Goal: Find specific page/section: Find specific page/section

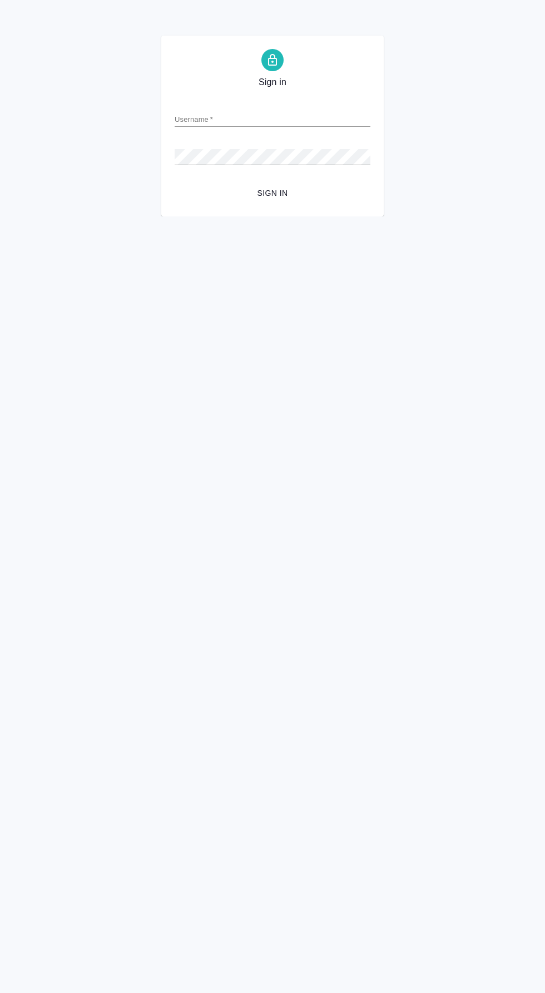
type input "d.valeev@awatera.com"
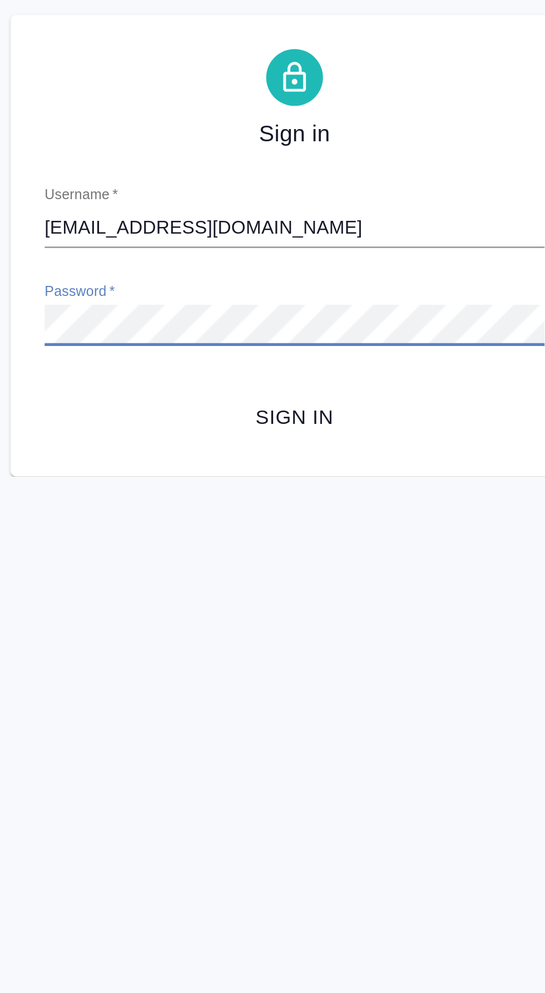
click at [285, 194] on span "Sign in" at bounding box center [273, 193] width 178 height 14
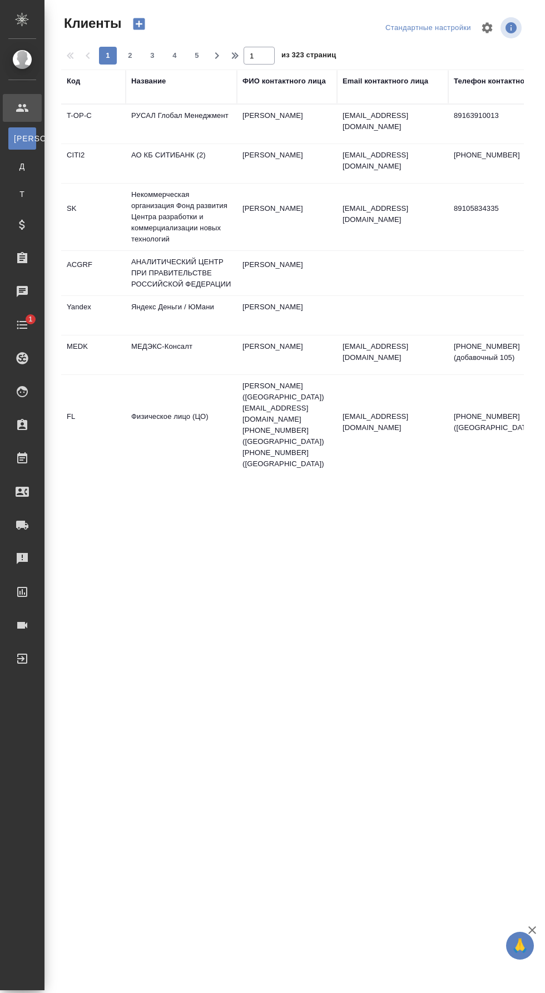
select select "RU"
click at [22, 259] on div "Заказы" at bounding box center [8, 258] width 28 height 17
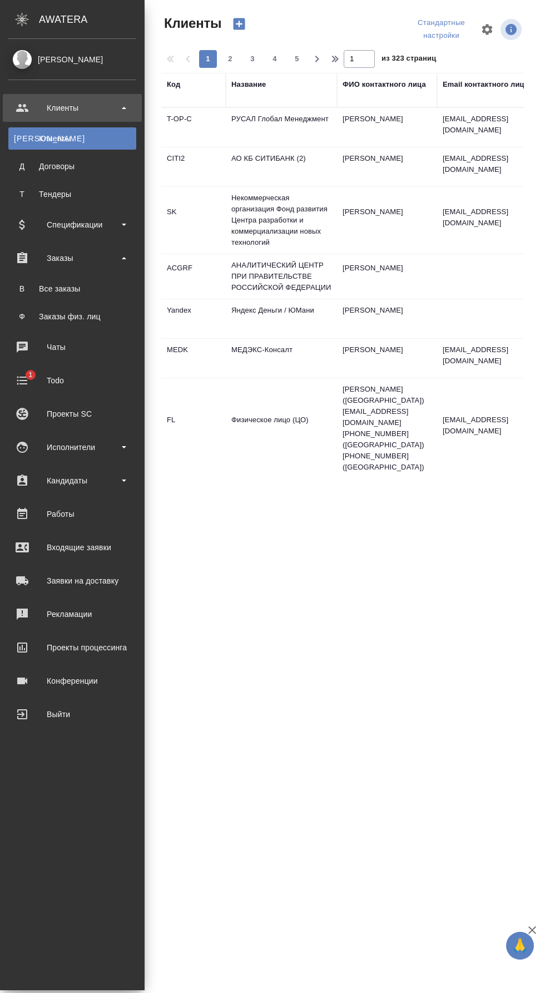
click at [85, 292] on div "Все заказы" at bounding box center [72, 288] width 117 height 11
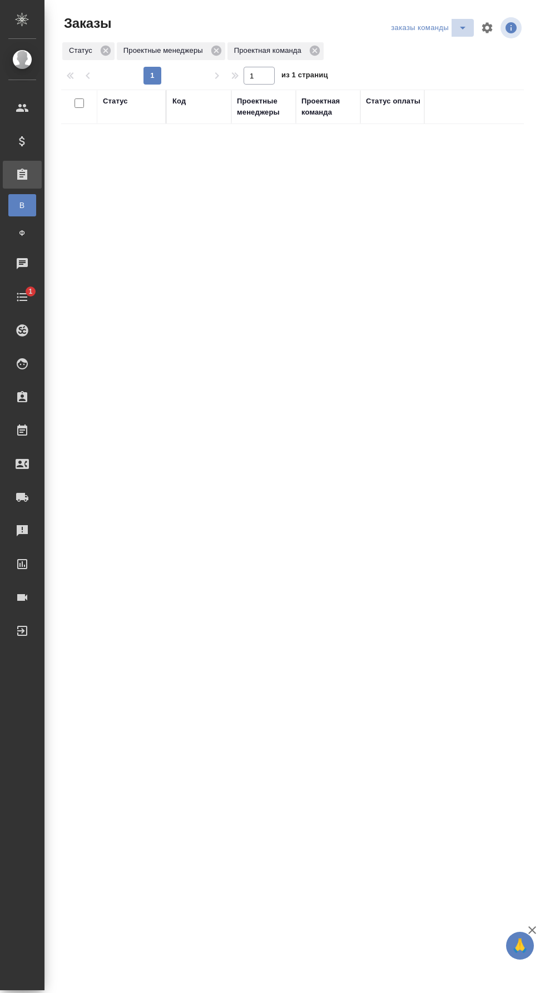
click at [452, 27] on button "split button" at bounding box center [463, 28] width 22 height 18
click at [450, 51] on li "мои заказы" at bounding box center [429, 50] width 89 height 18
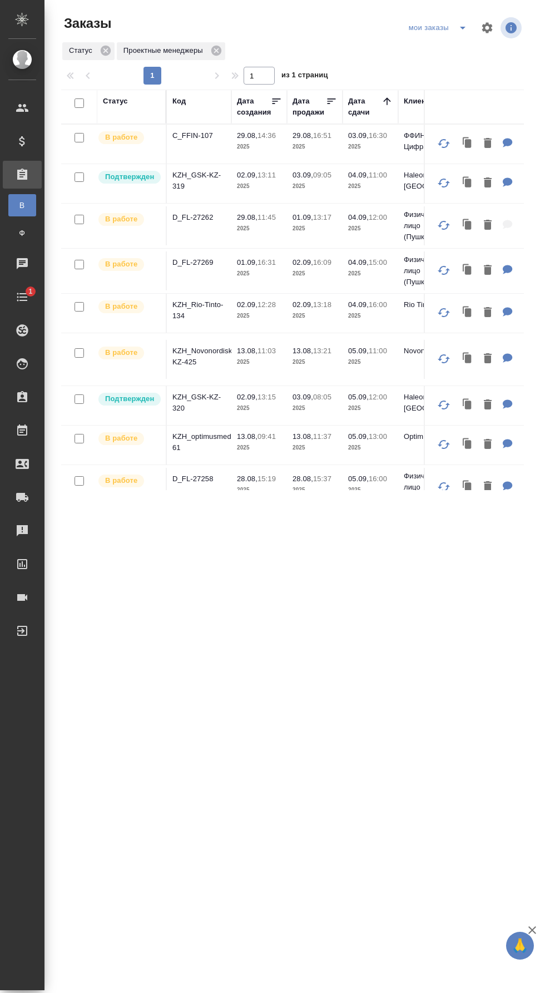
scroll to position [18, 0]
